Goal: Transaction & Acquisition: Purchase product/service

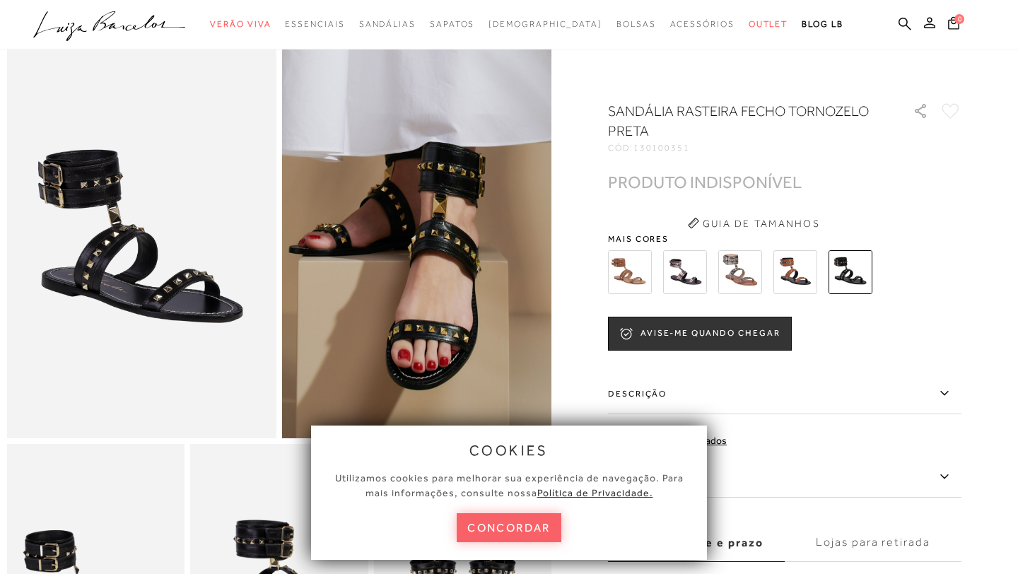
click at [502, 531] on button "concordar" at bounding box center [509, 527] width 105 height 29
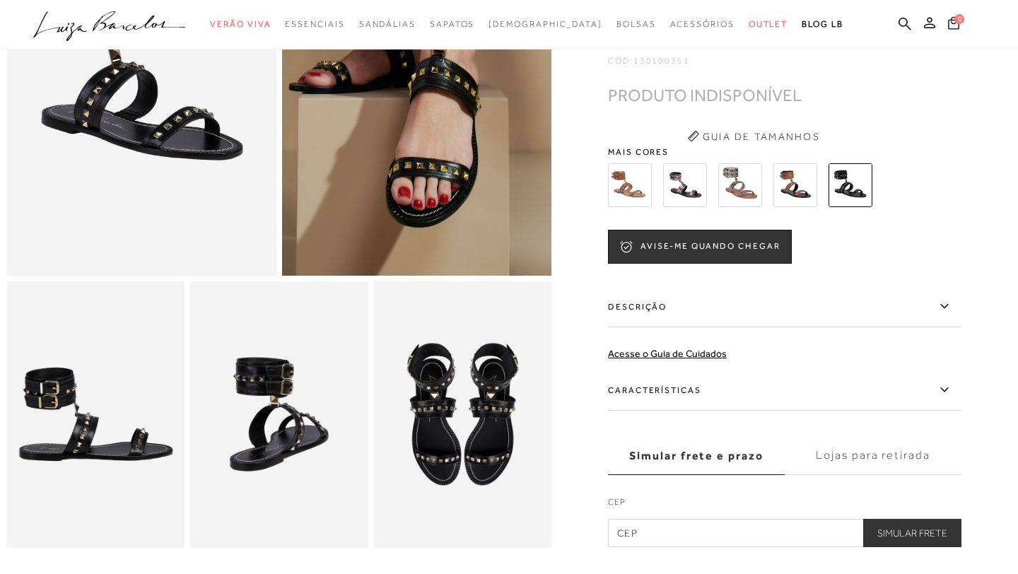
scroll to position [226, 0]
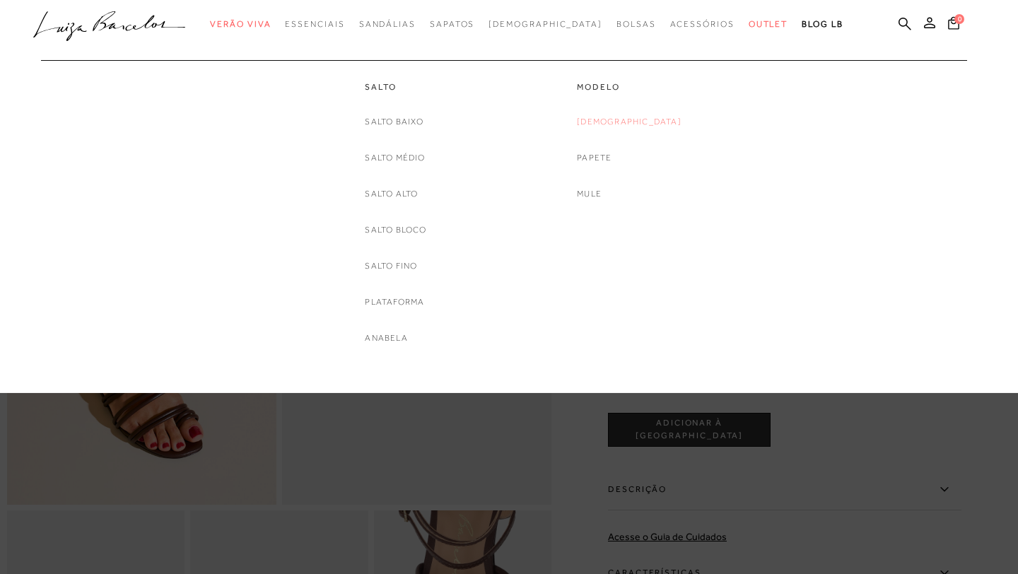
click at [621, 121] on link "[DEMOGRAPHIC_DATA]" at bounding box center [629, 121] width 105 height 15
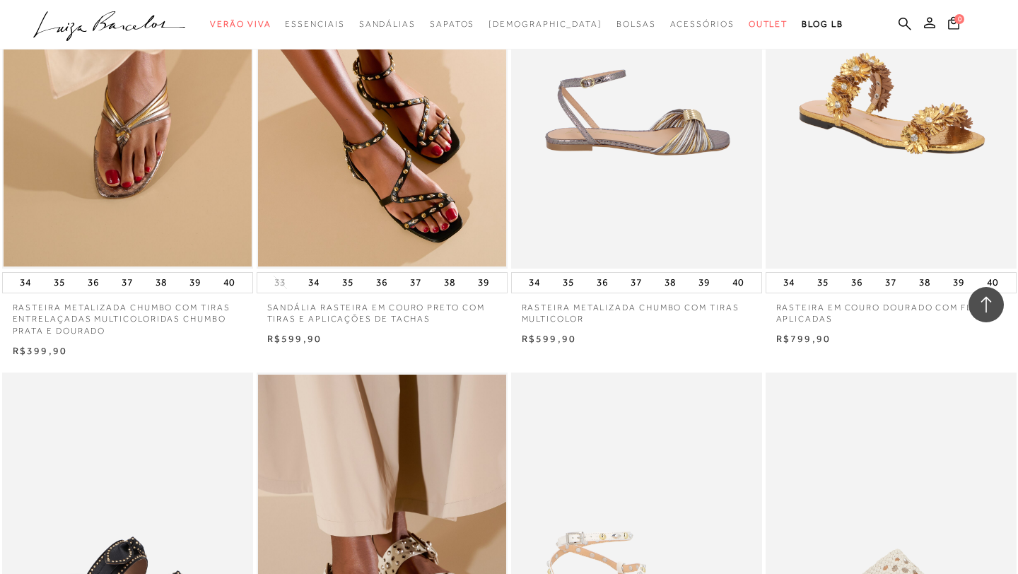
scroll to position [2081, 0]
